Goal: Information Seeking & Learning: Check status

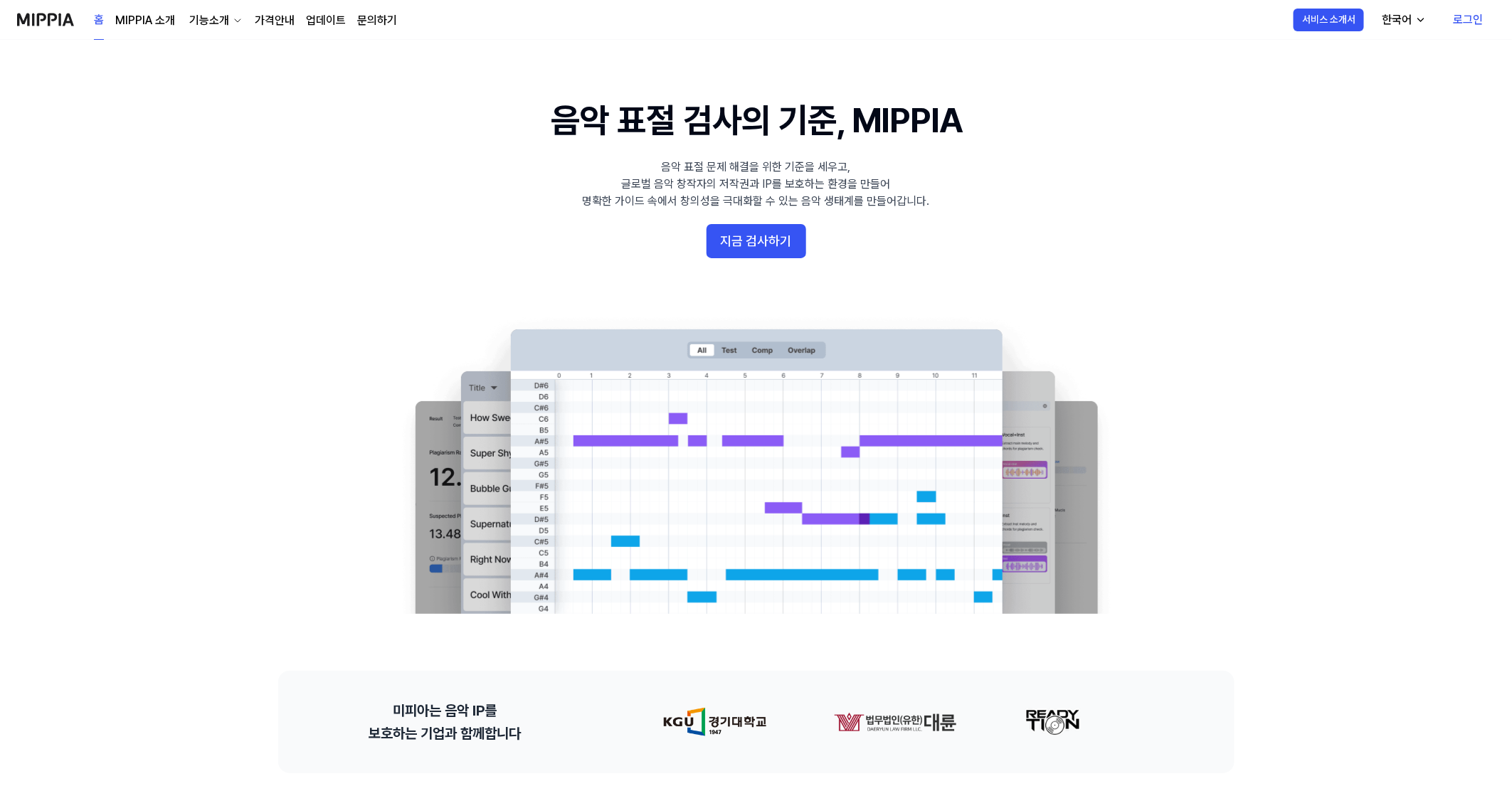
click at [1456, 14] on link "로그인" at bounding box center [1468, 20] width 52 height 40
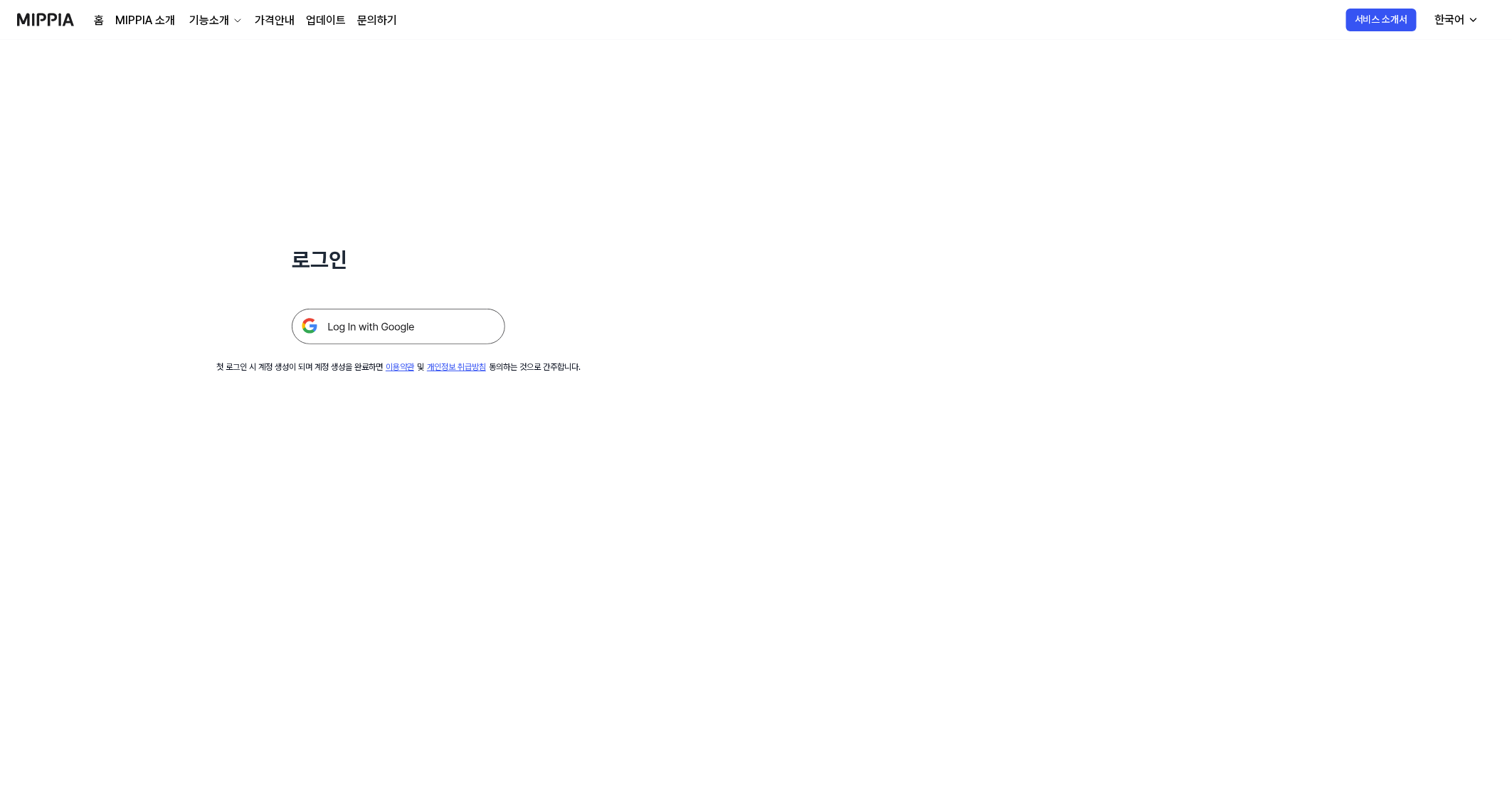
click at [456, 332] on img at bounding box center [398, 326] width 213 height 36
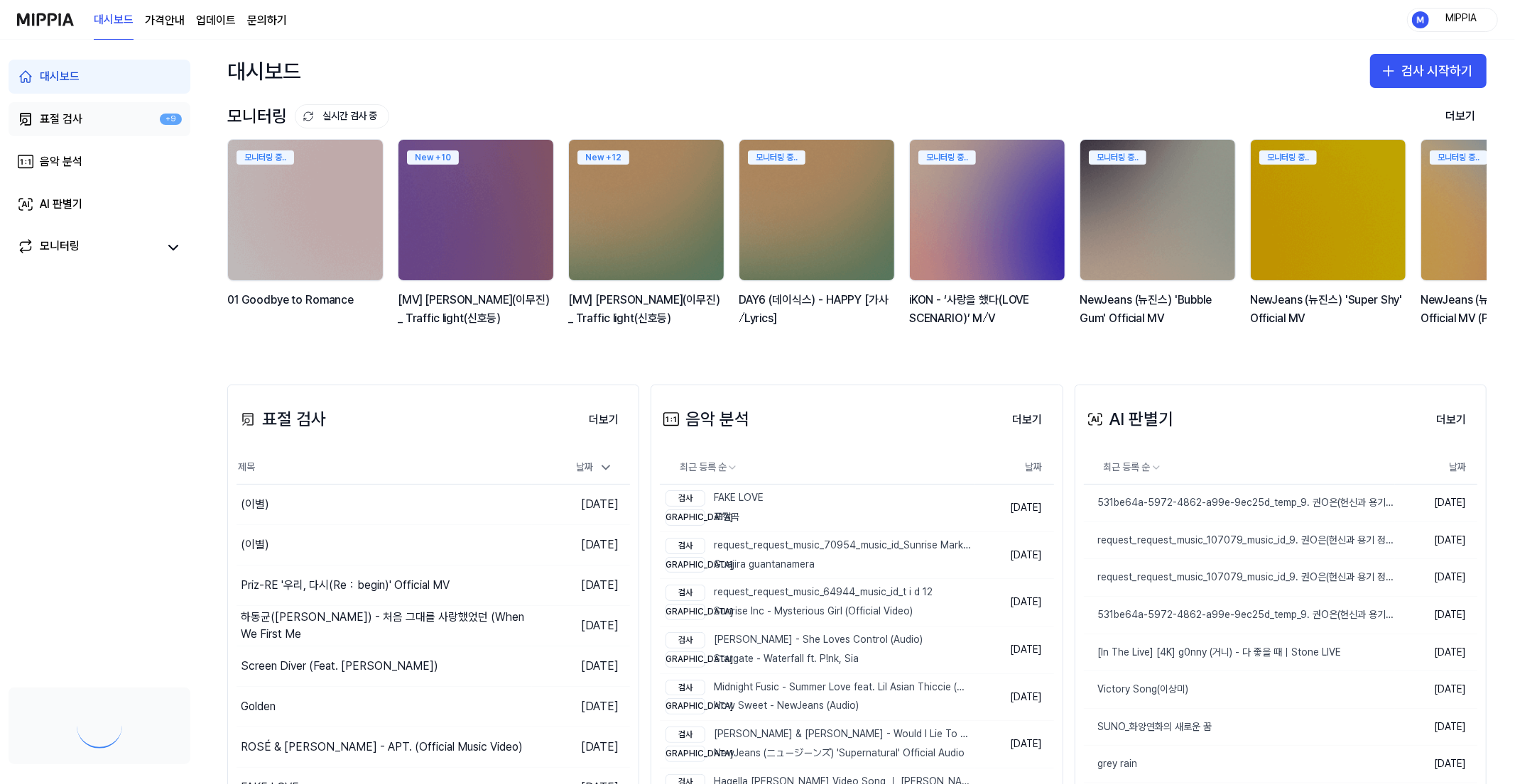
click at [47, 126] on div "표절 검사" at bounding box center [60, 119] width 42 height 17
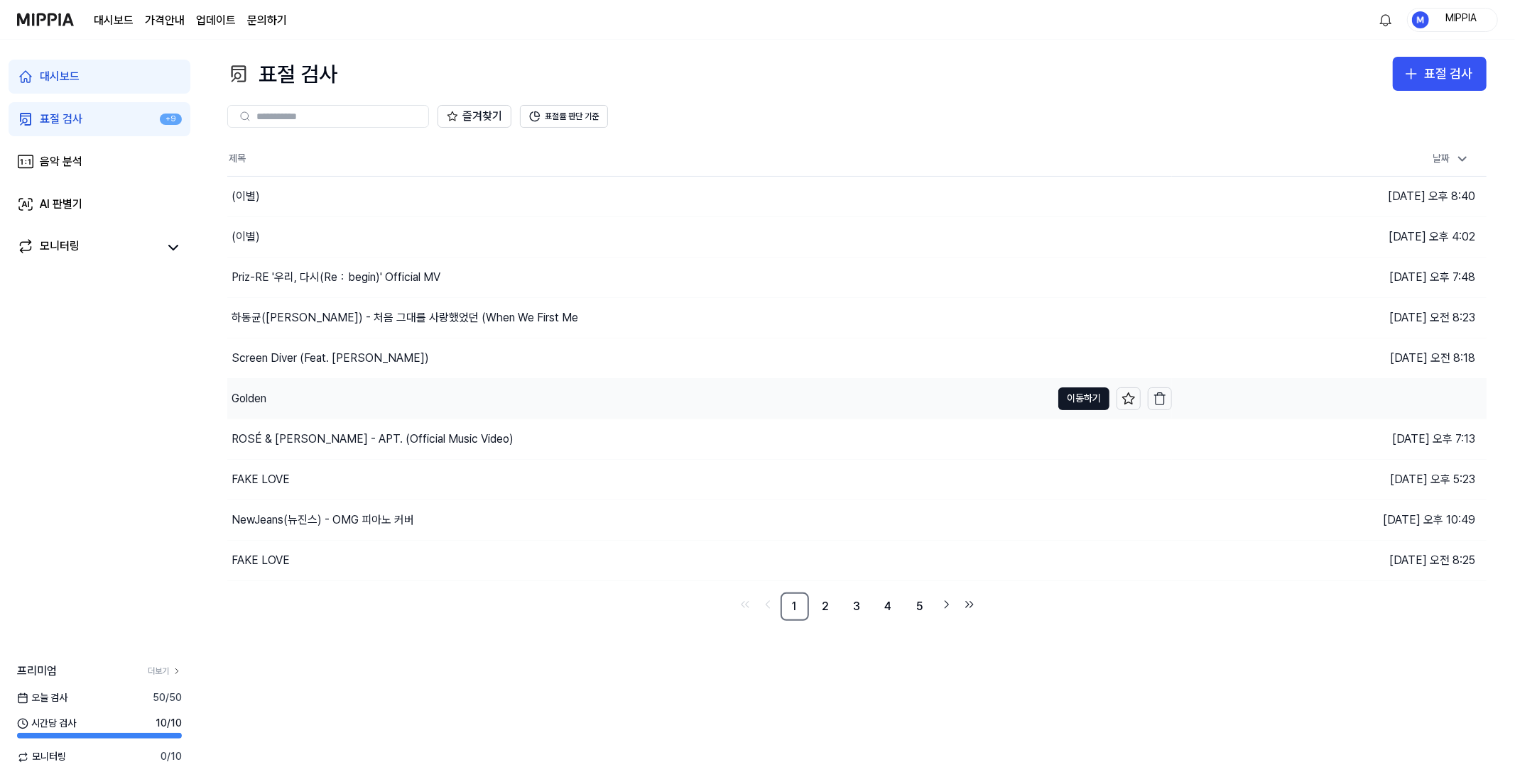
click at [426, 397] on div "Golden" at bounding box center [639, 399] width 823 height 40
click at [426, 396] on div "Golden" at bounding box center [639, 399] width 823 height 40
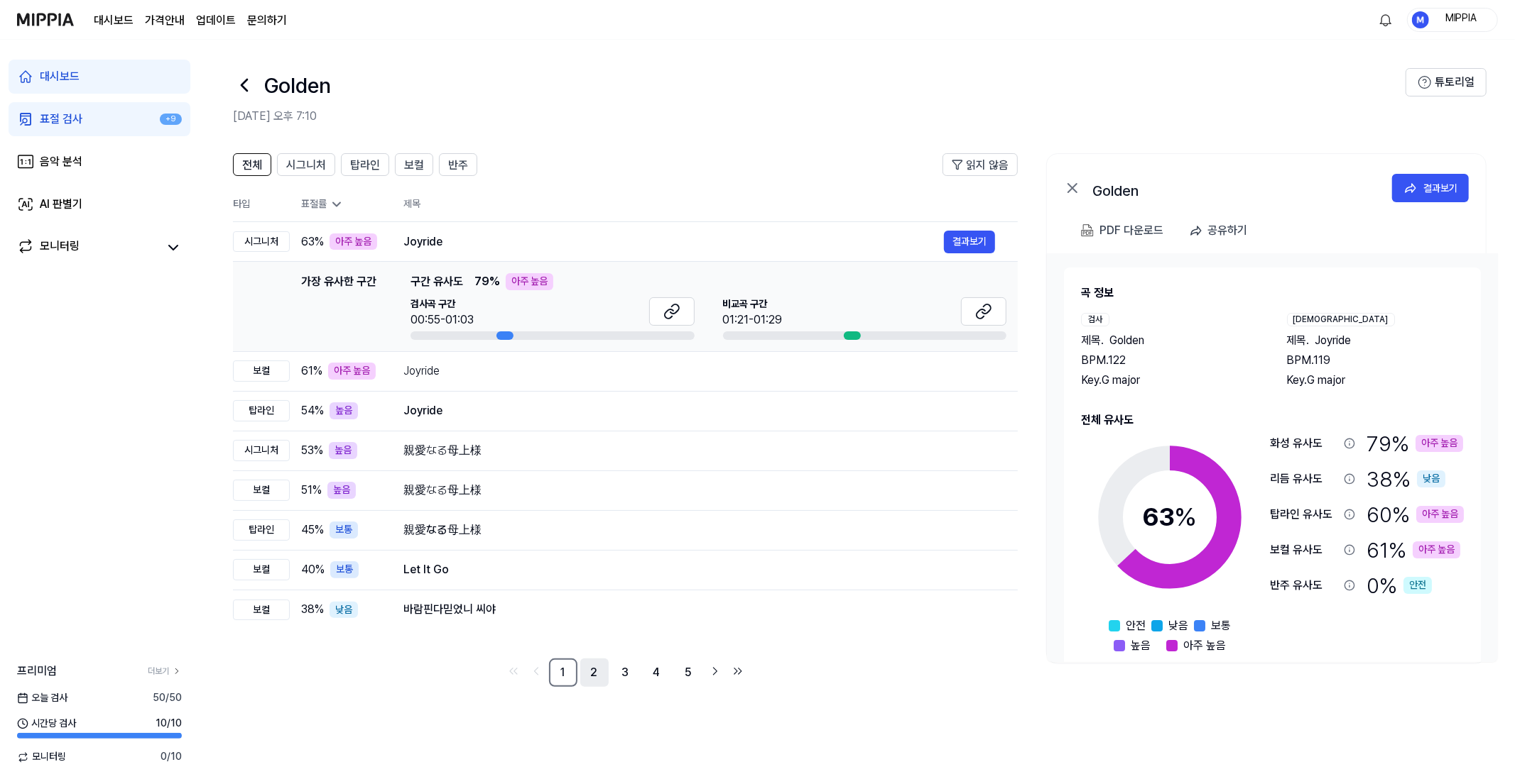
click at [593, 674] on link "2" at bounding box center [594, 673] width 28 height 28
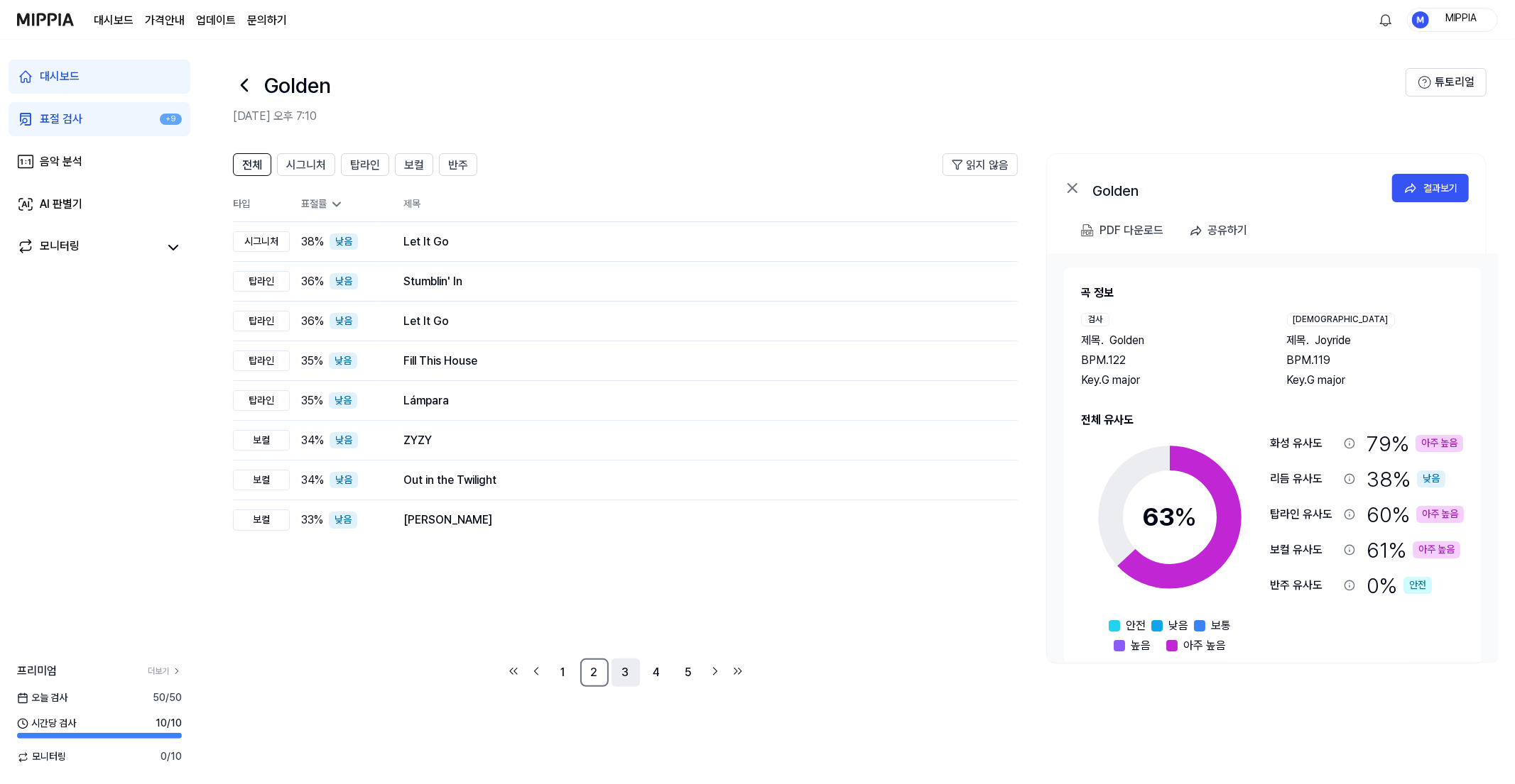
drag, startPoint x: 627, startPoint y: 677, endPoint x: 634, endPoint y: 677, distance: 7.0
click at [627, 677] on link "3" at bounding box center [625, 673] width 28 height 28
click at [649, 675] on link "4" at bounding box center [657, 673] width 28 height 28
